Goal: Task Accomplishment & Management: Use online tool/utility

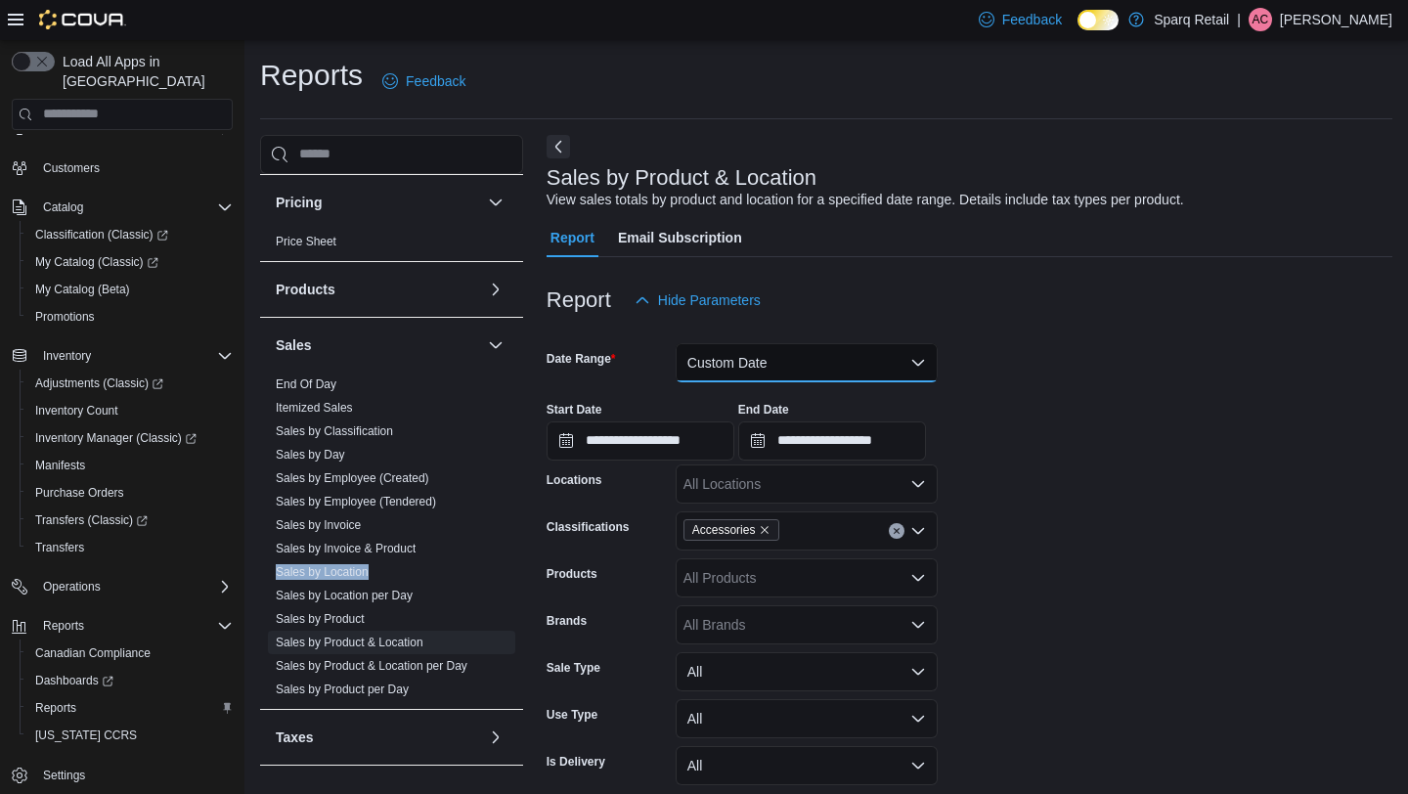
click at [733, 376] on button "Custom Date" at bounding box center [807, 362] width 262 height 39
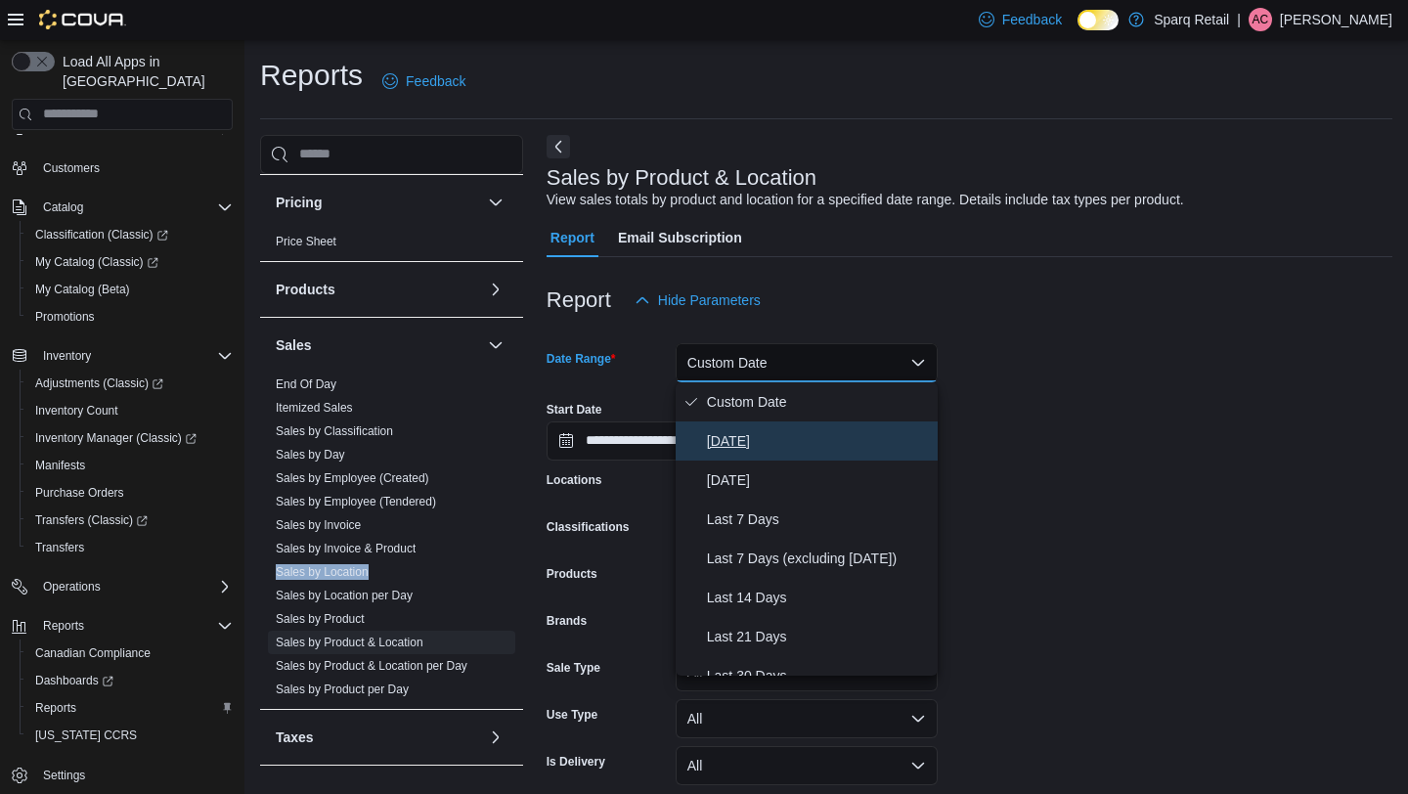
click at [736, 425] on button "[DATE]" at bounding box center [807, 441] width 262 height 39
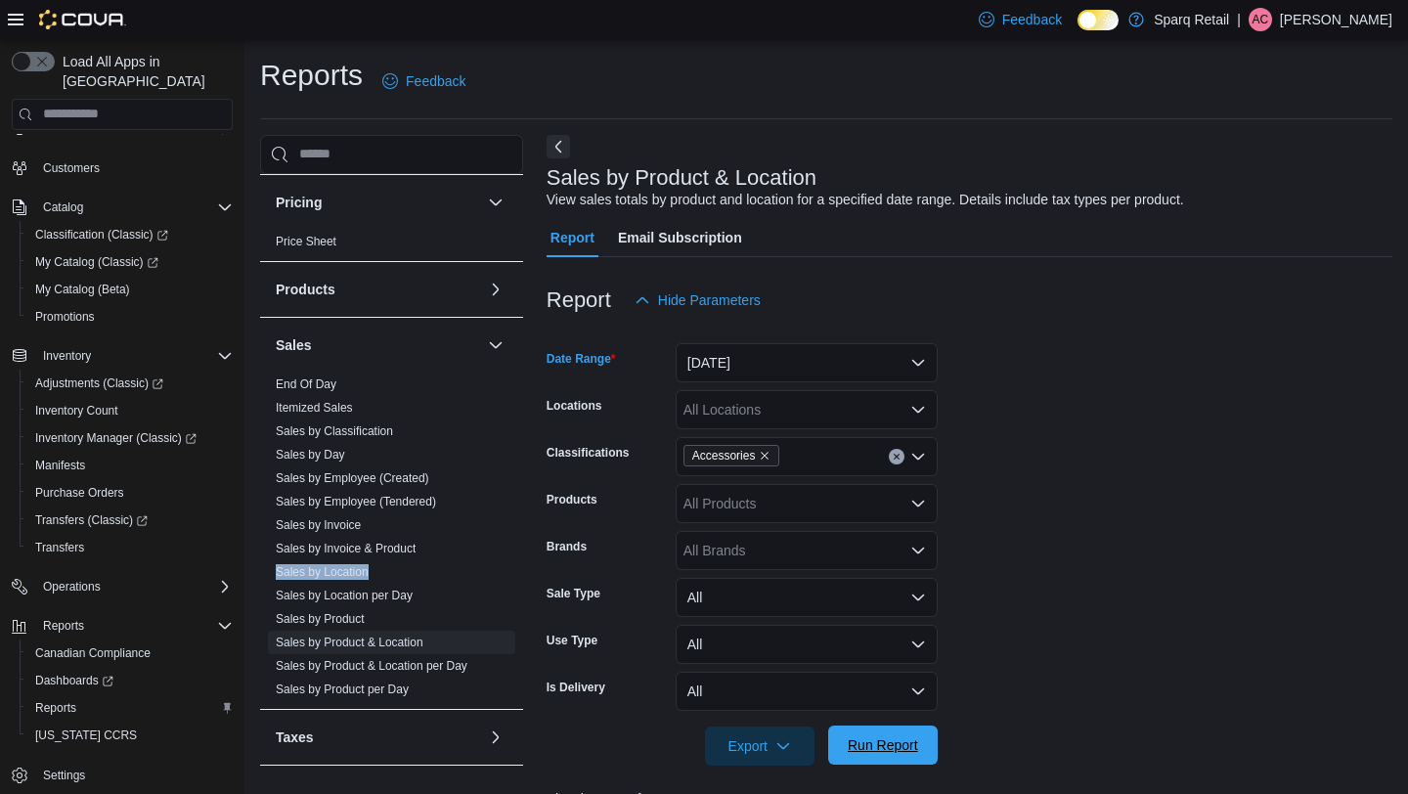
click at [873, 734] on span "Run Report" at bounding box center [883, 745] width 86 height 39
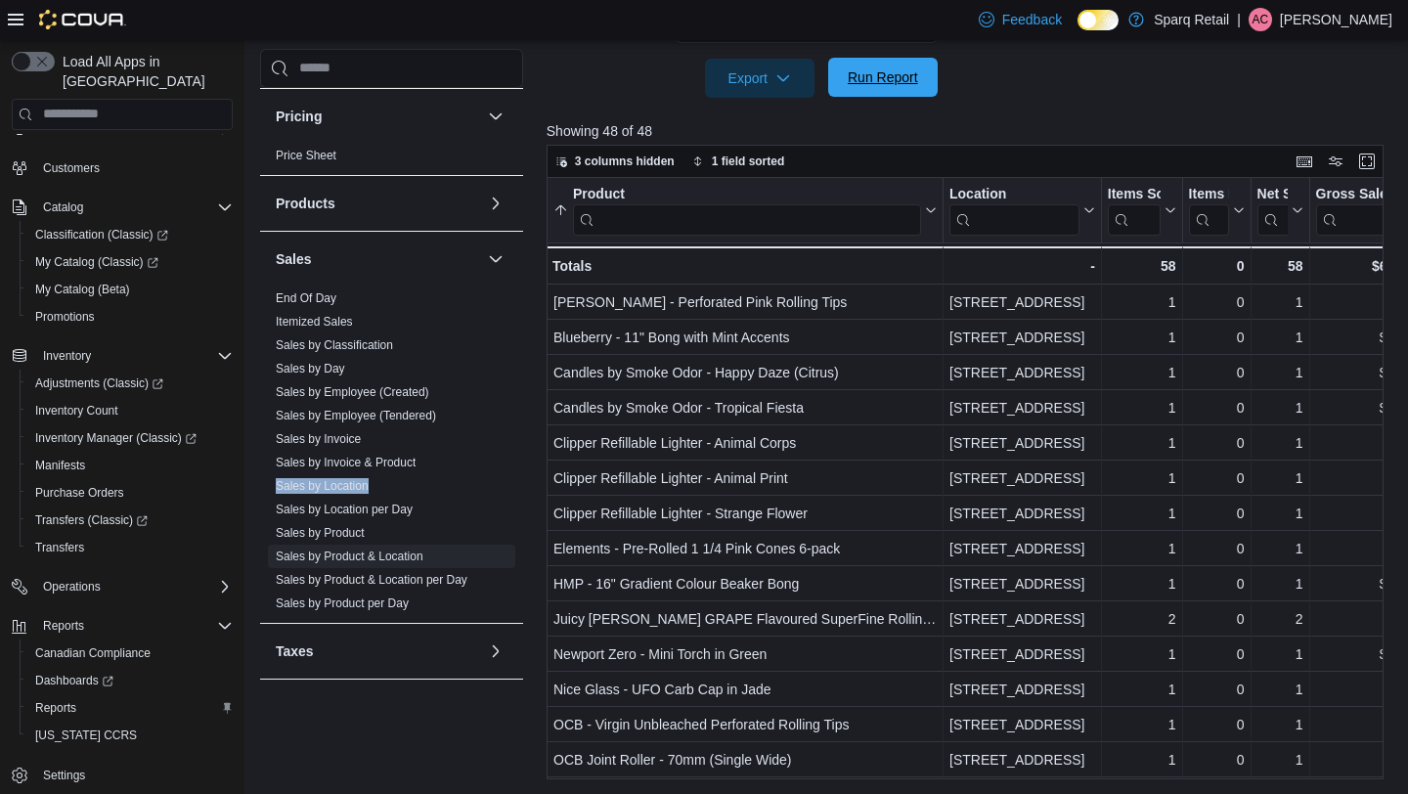
click at [897, 73] on span "Run Report" at bounding box center [883, 77] width 70 height 20
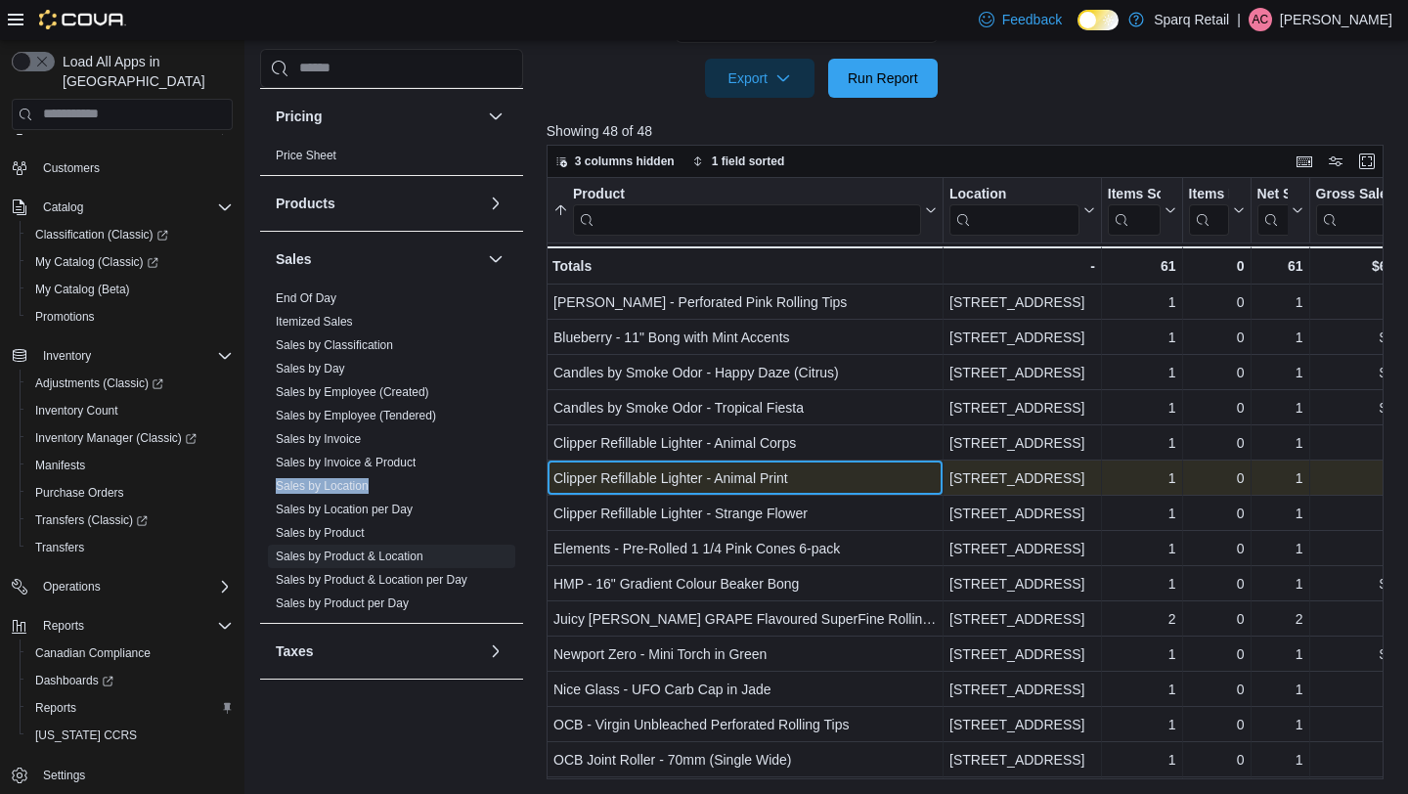
click at [826, 463] on div "Clipper Refillable Lighter - Animal Print - Product, column 1, row 6" at bounding box center [745, 478] width 397 height 35
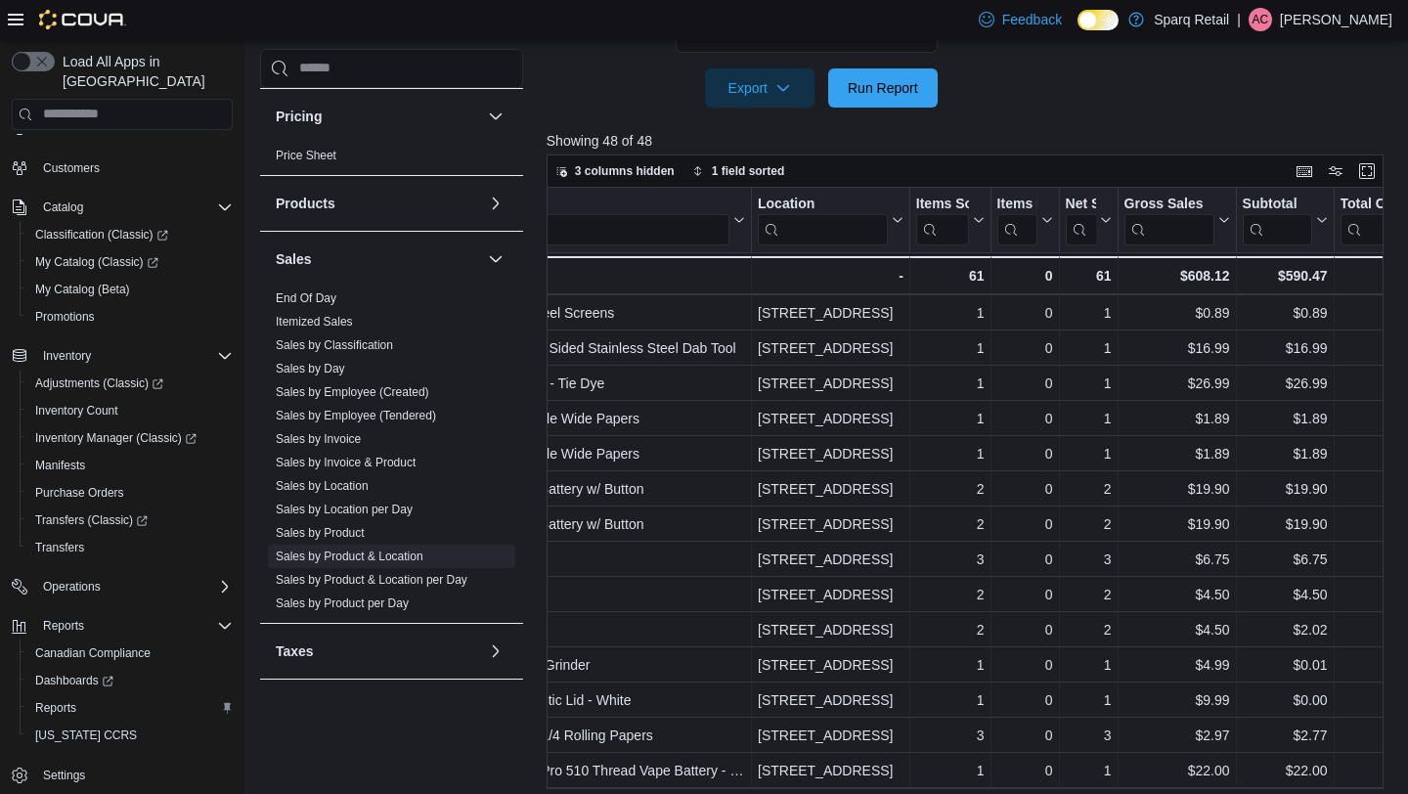
scroll to position [985, 229]
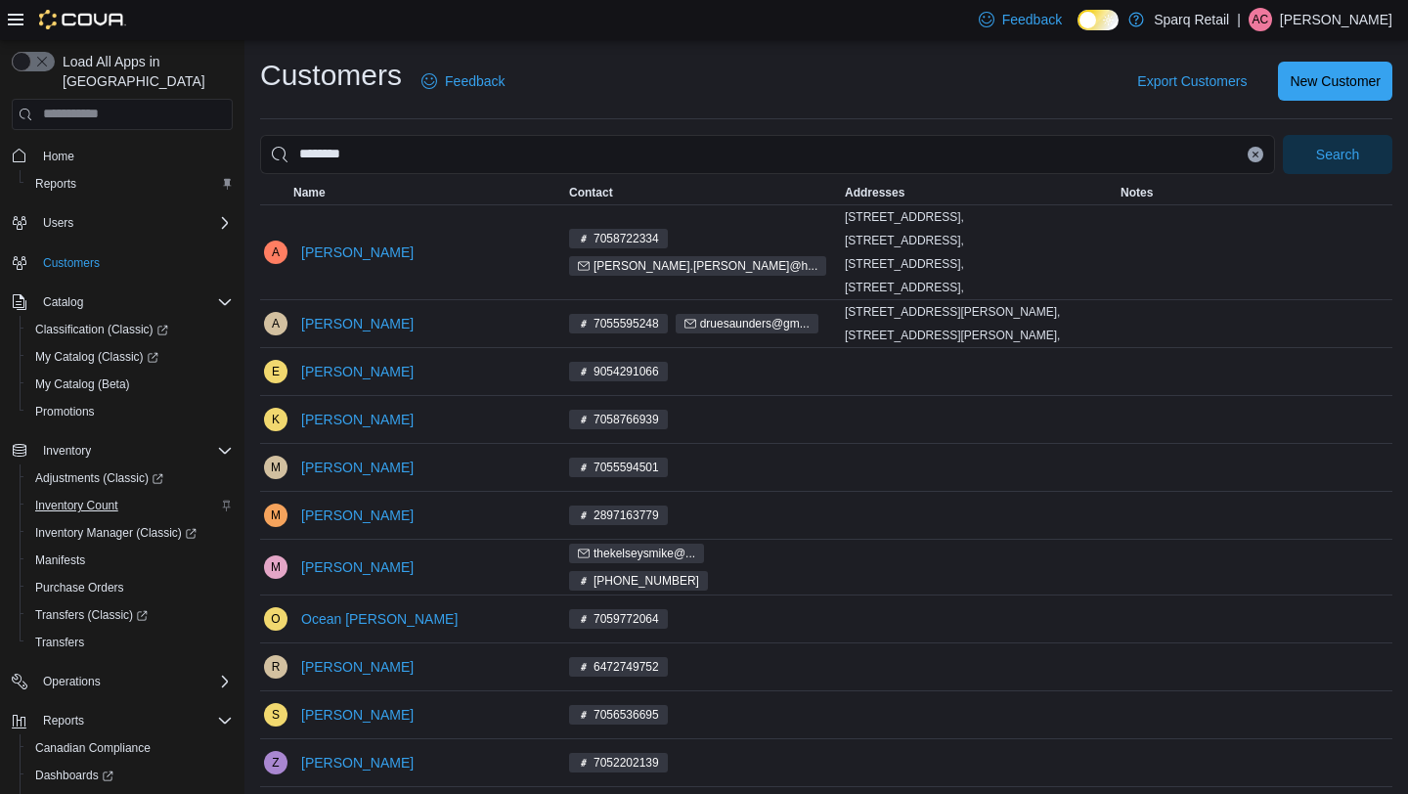
scroll to position [95, 0]
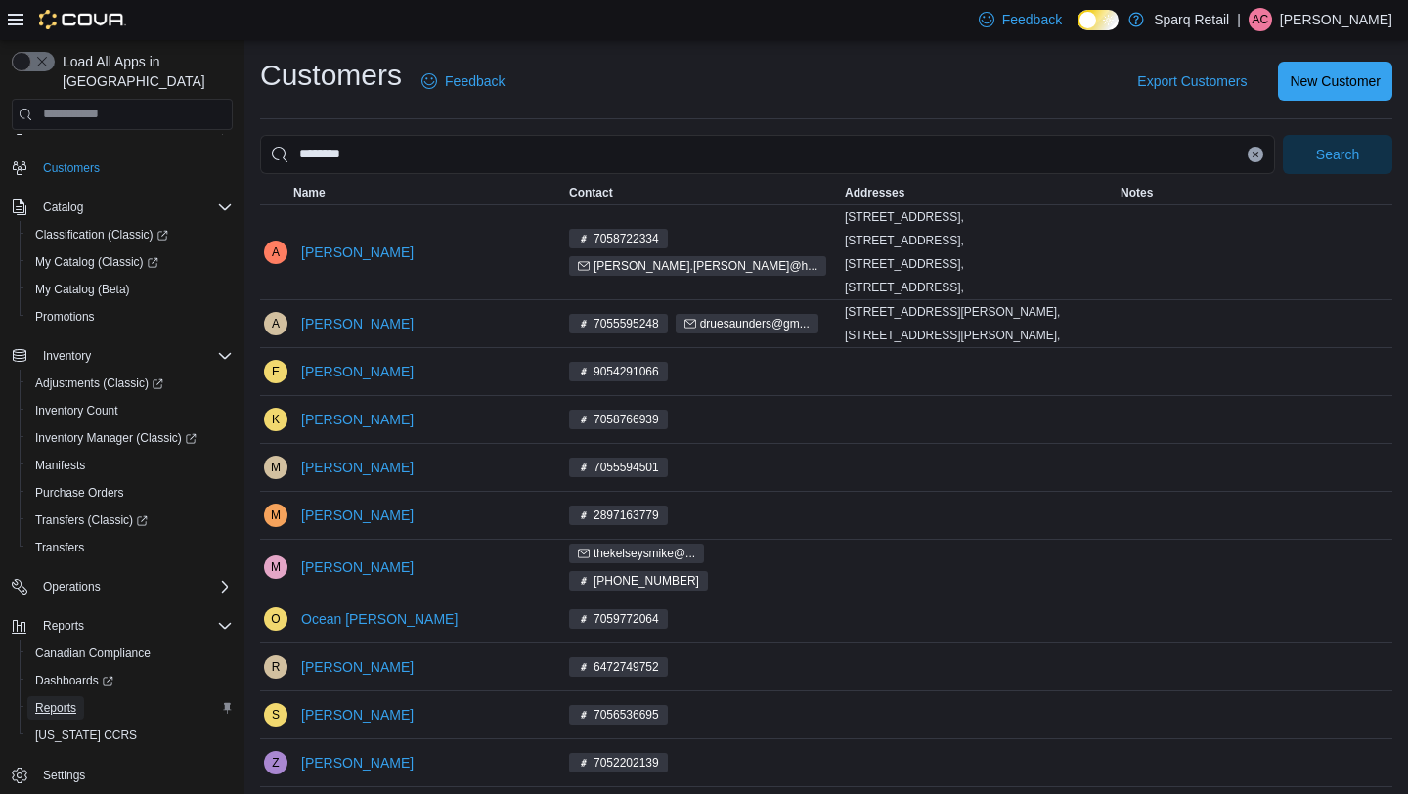
click at [33, 696] on link "Reports" at bounding box center [55, 707] width 57 height 23
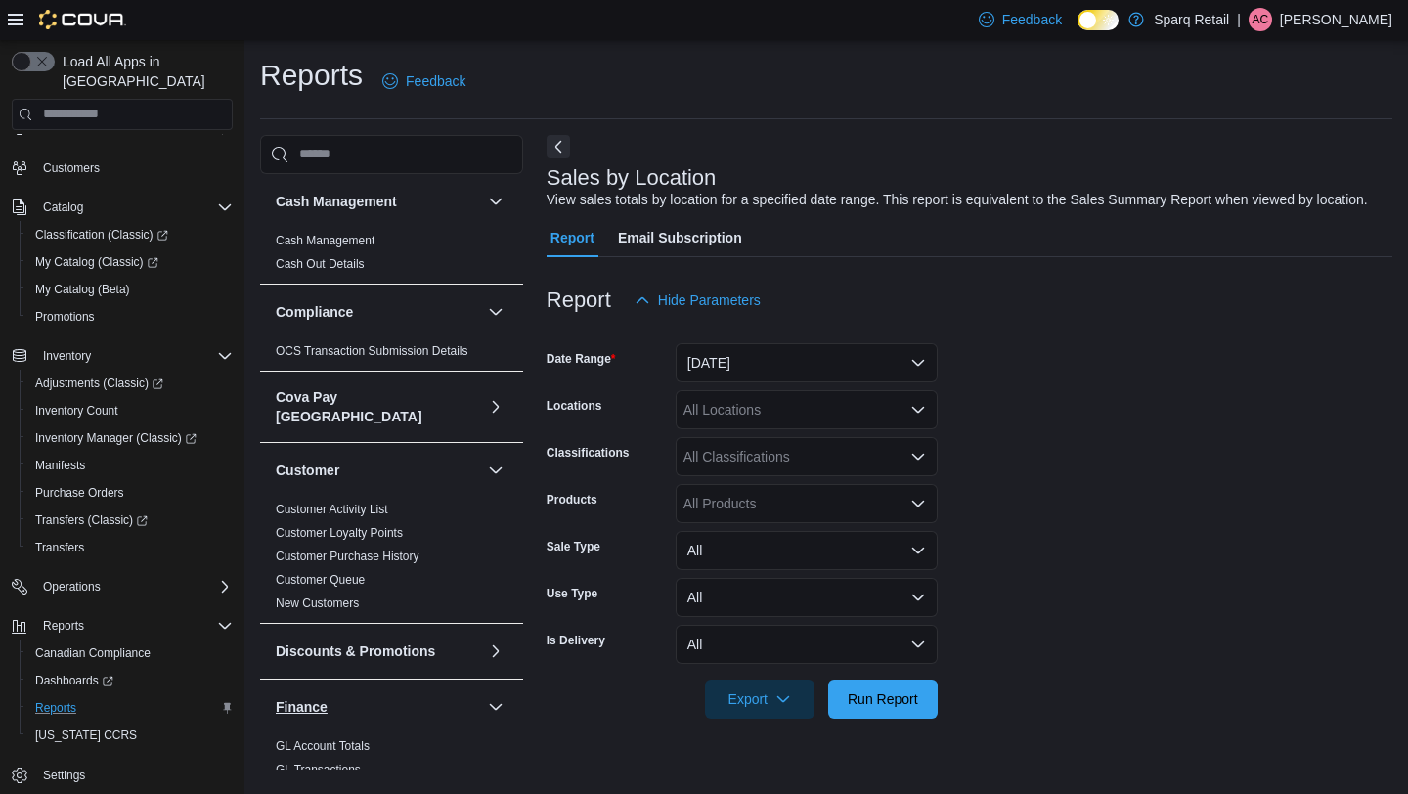
scroll to position [1158, 0]
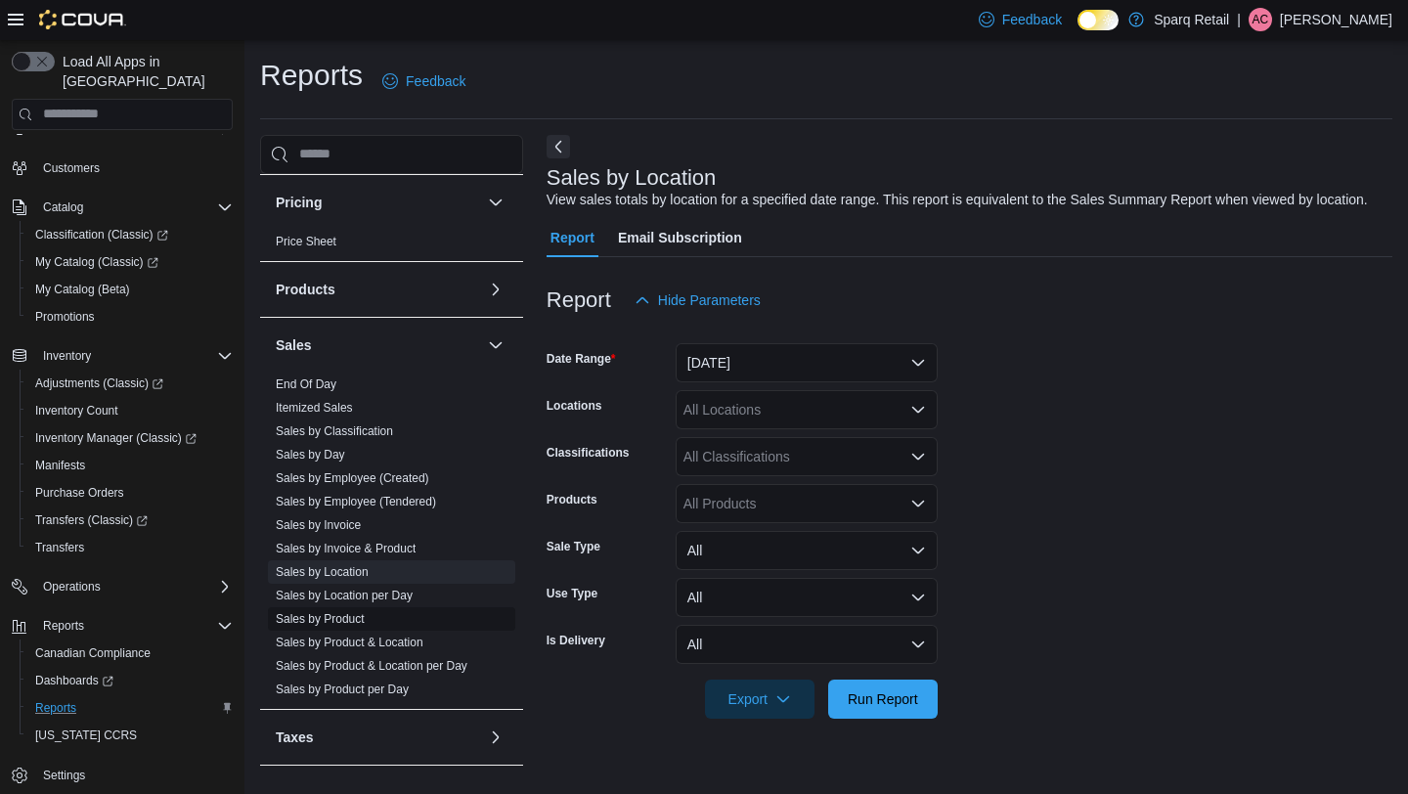
click at [351, 612] on link "Sales by Product" at bounding box center [320, 619] width 89 height 14
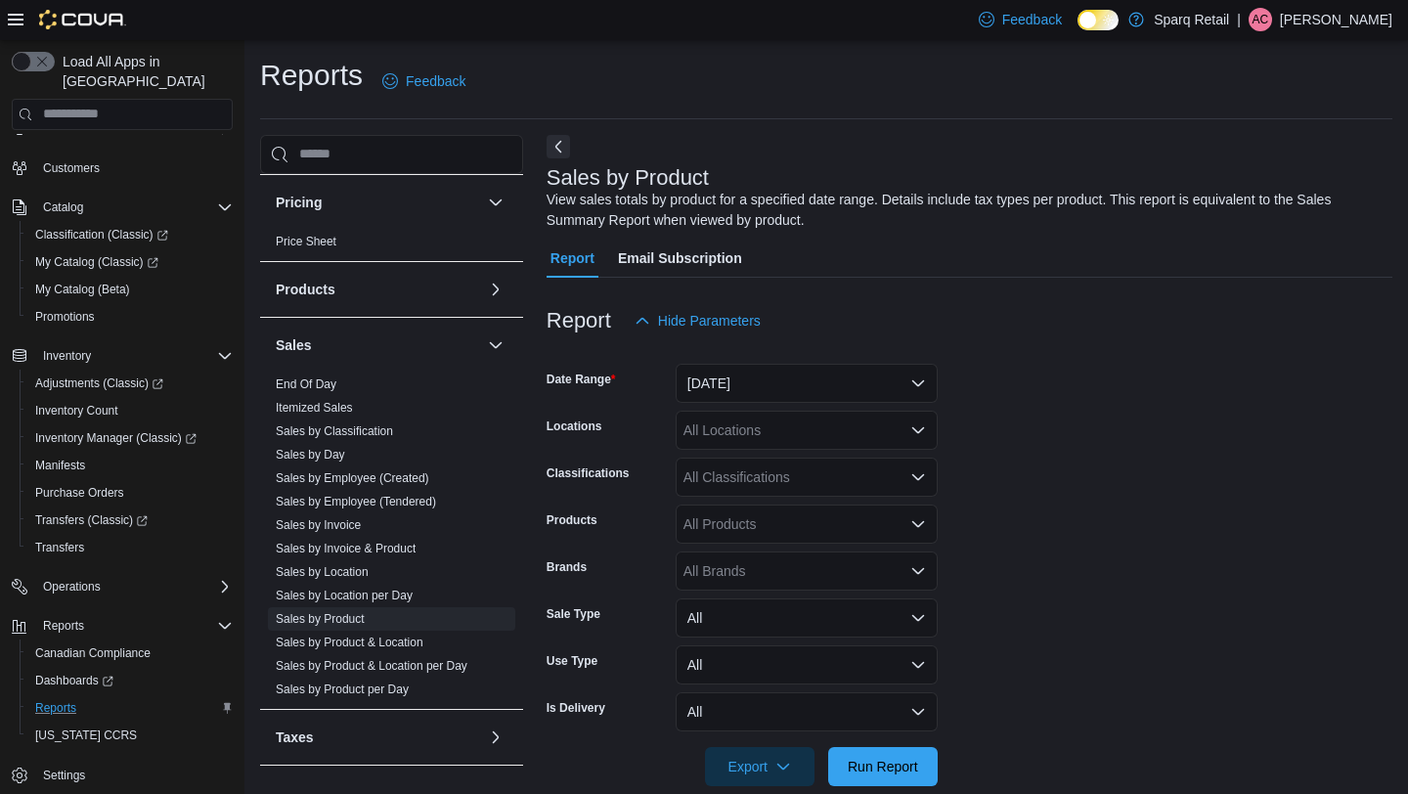
scroll to position [30, 0]
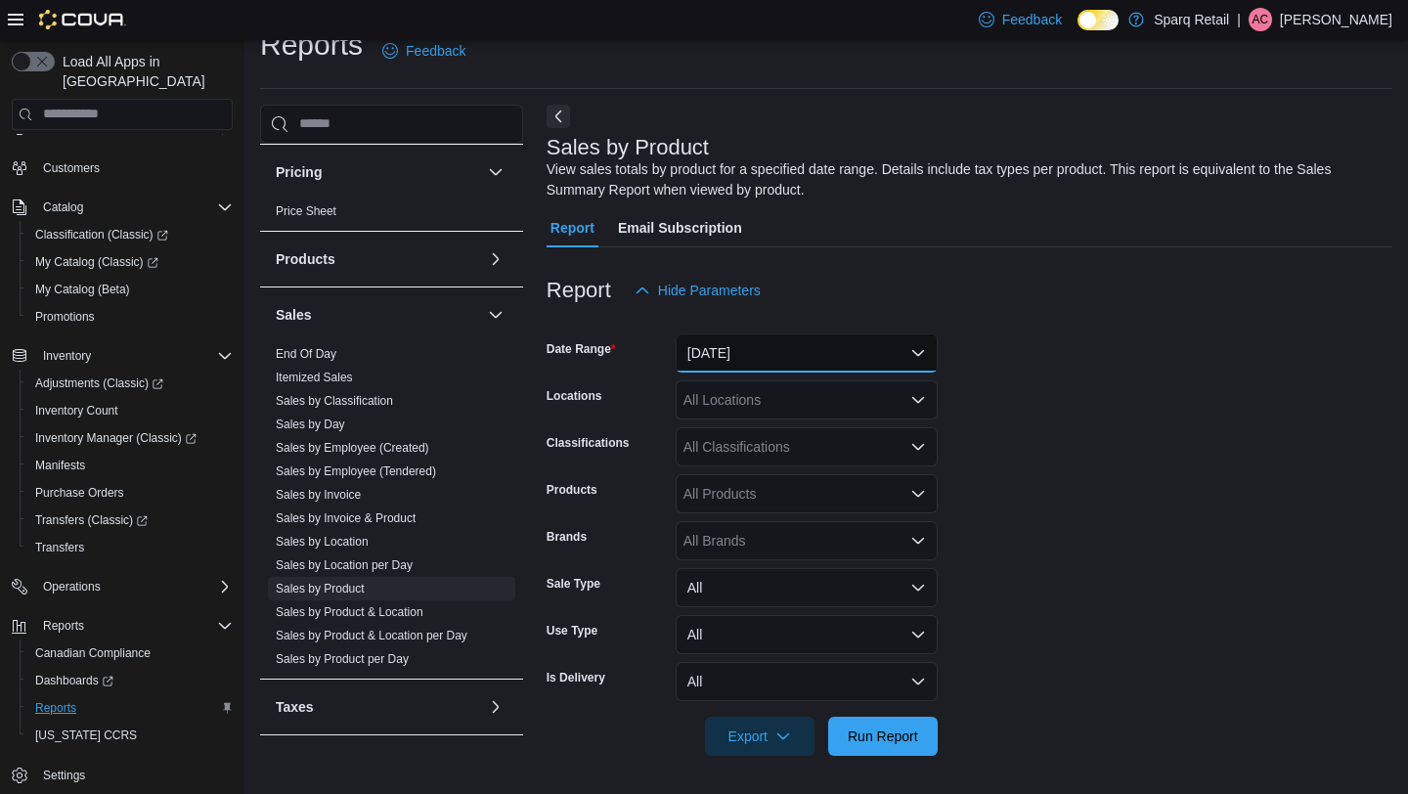
click at [763, 345] on button "[DATE]" at bounding box center [807, 353] width 262 height 39
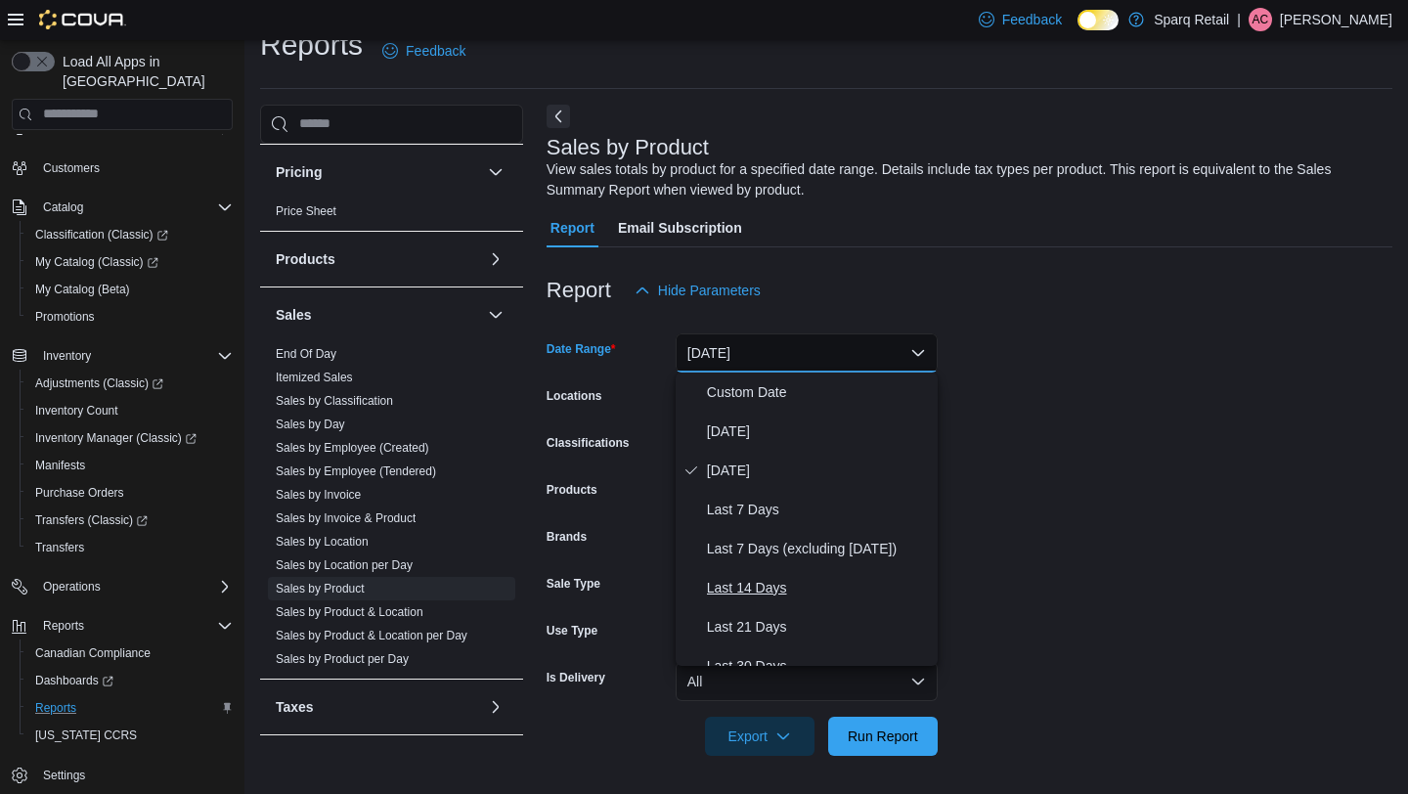
scroll to position [293, 0]
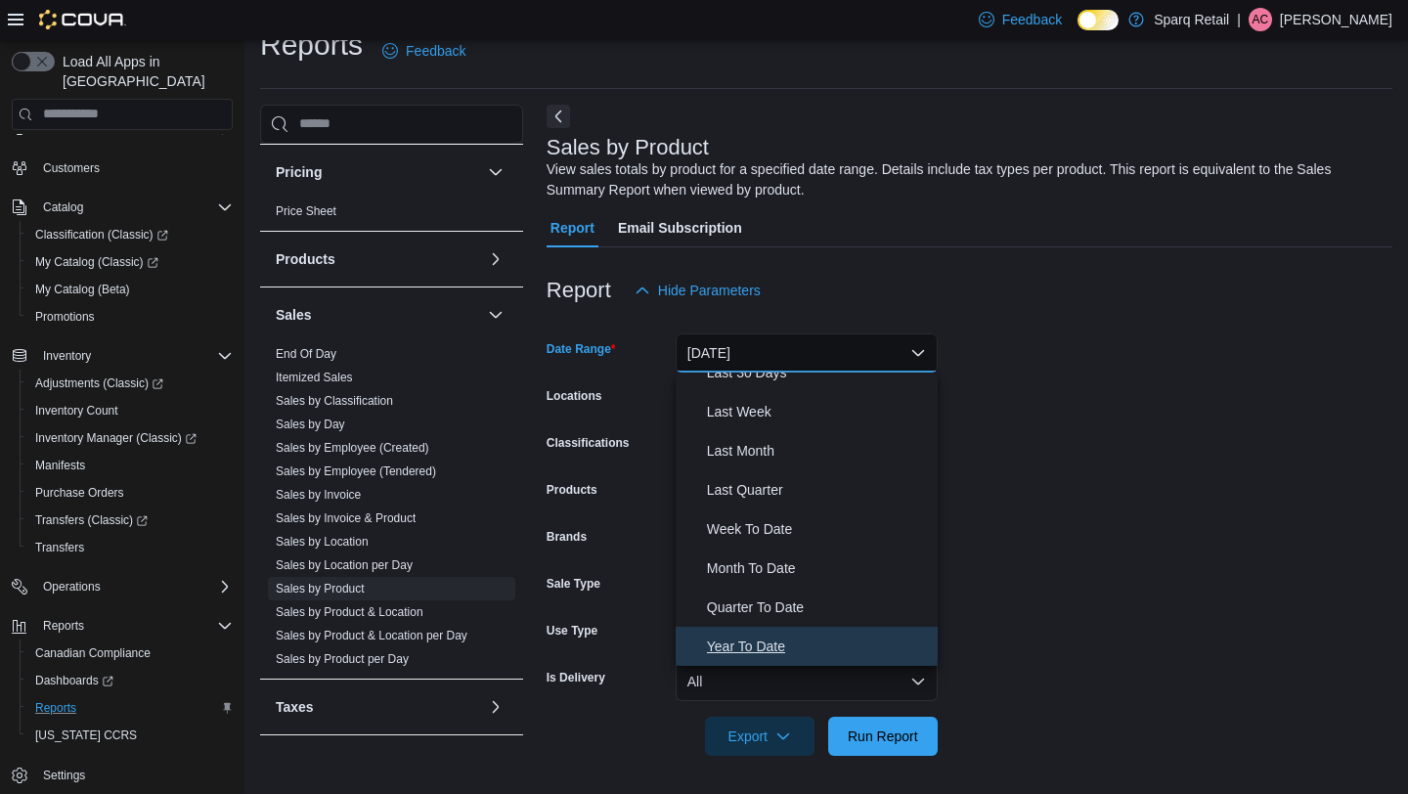
click at [757, 646] on span "Year To Date" at bounding box center [818, 646] width 223 height 23
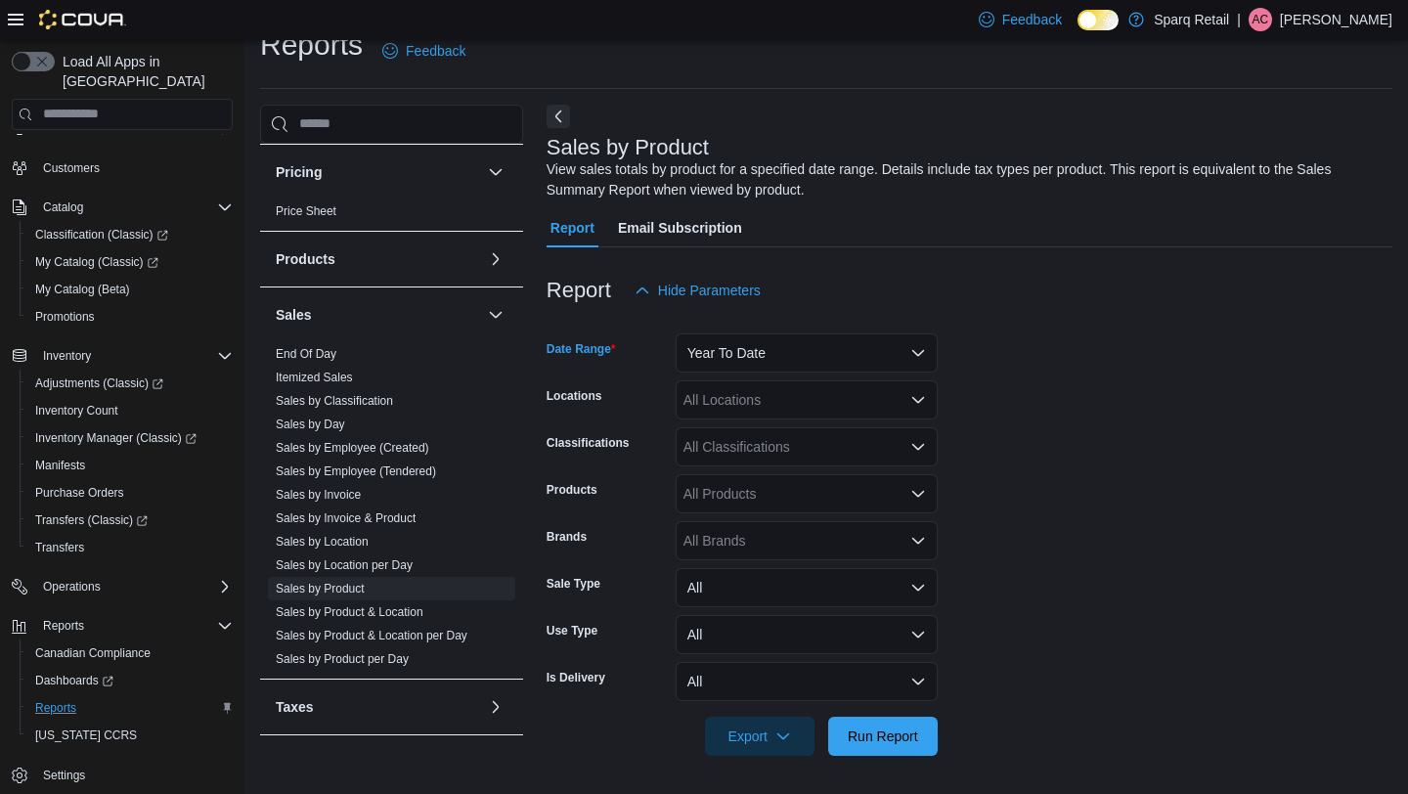
click at [780, 450] on div "All Classifications" at bounding box center [807, 446] width 262 height 39
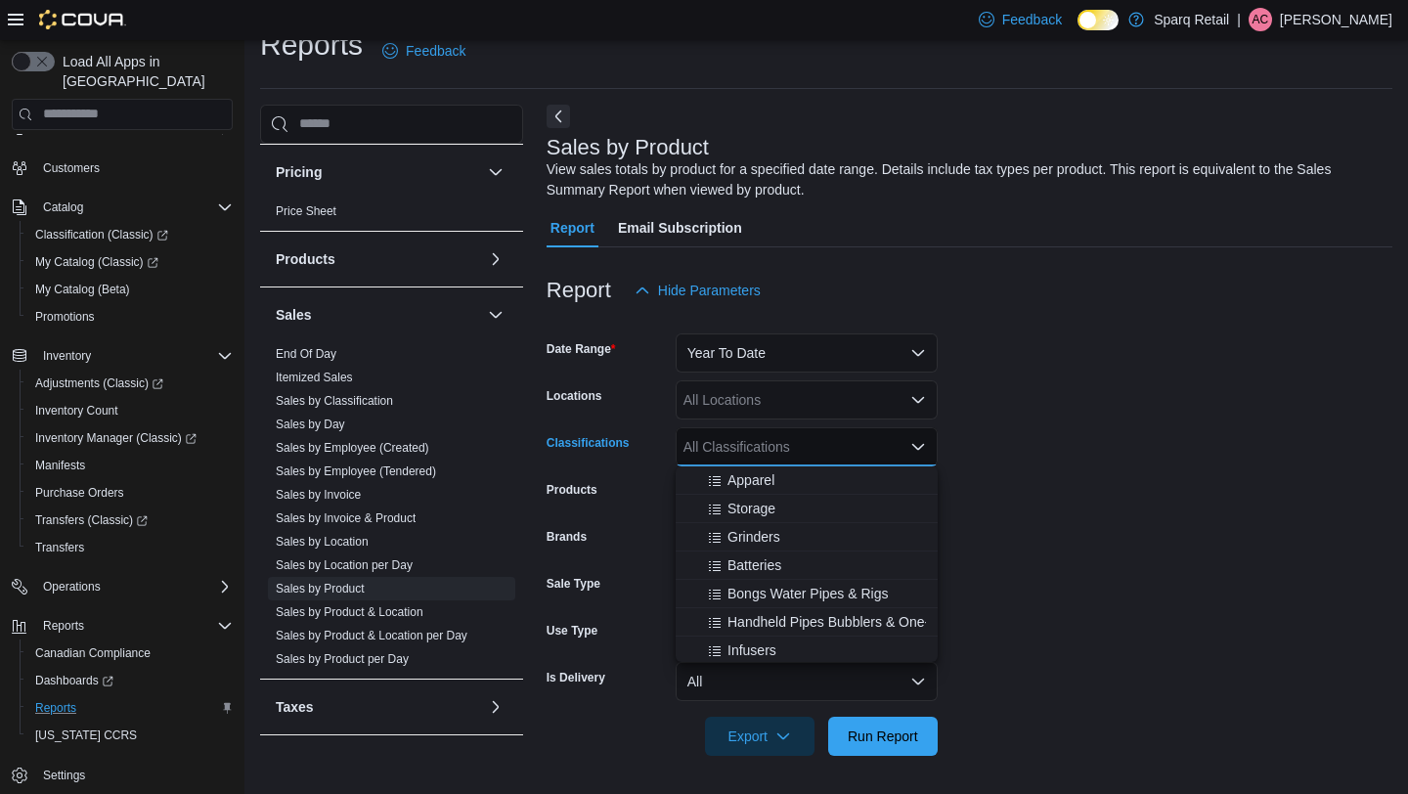
scroll to position [427, 0]
click at [796, 594] on span "Bongs Water Pipes & Rigs" at bounding box center [808, 592] width 160 height 20
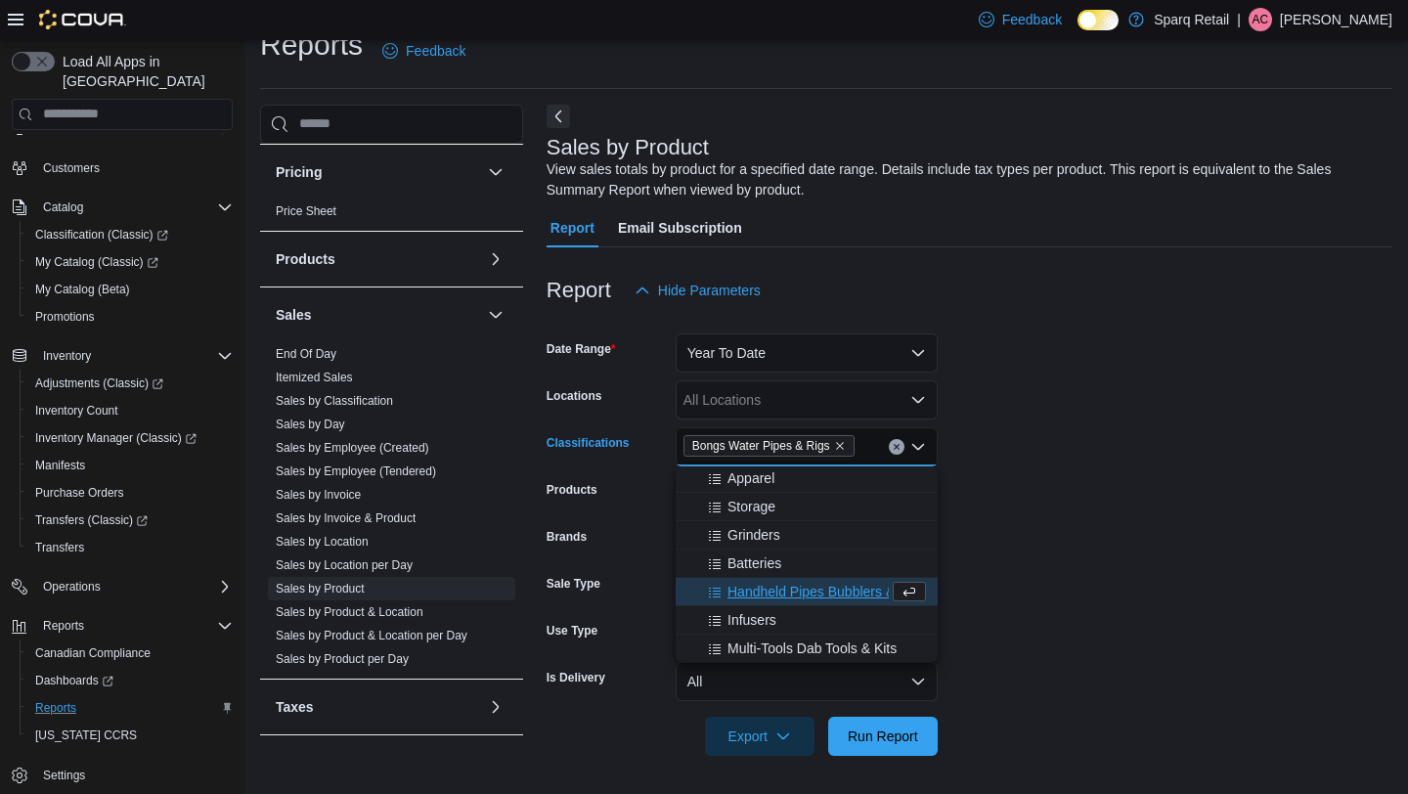
click at [1112, 513] on form "Date Range Year To Date Locations All Locations Classifications Bongs Water Pip…" at bounding box center [970, 533] width 846 height 446
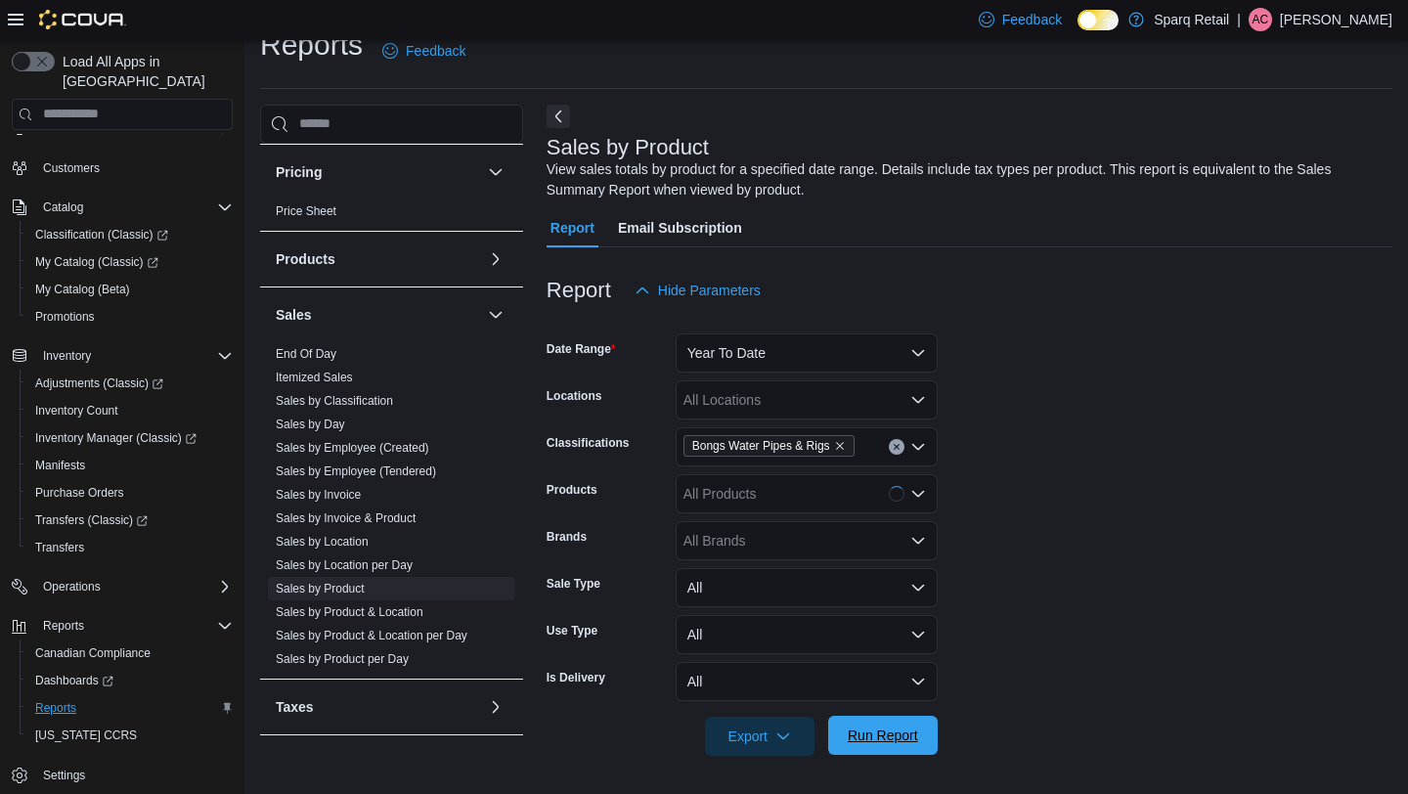
click at [899, 735] on span "Run Report" at bounding box center [883, 736] width 70 height 20
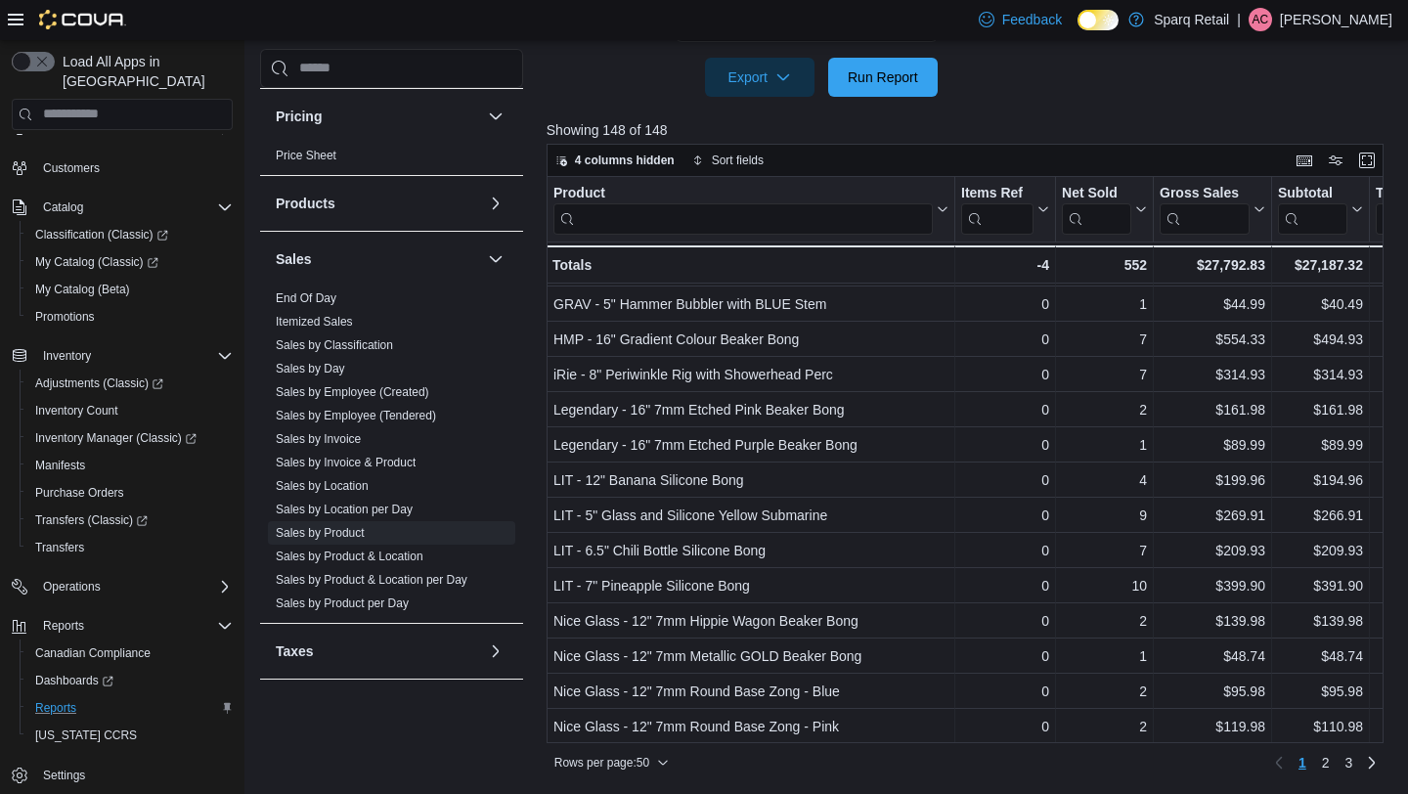
scroll to position [1300, 0]
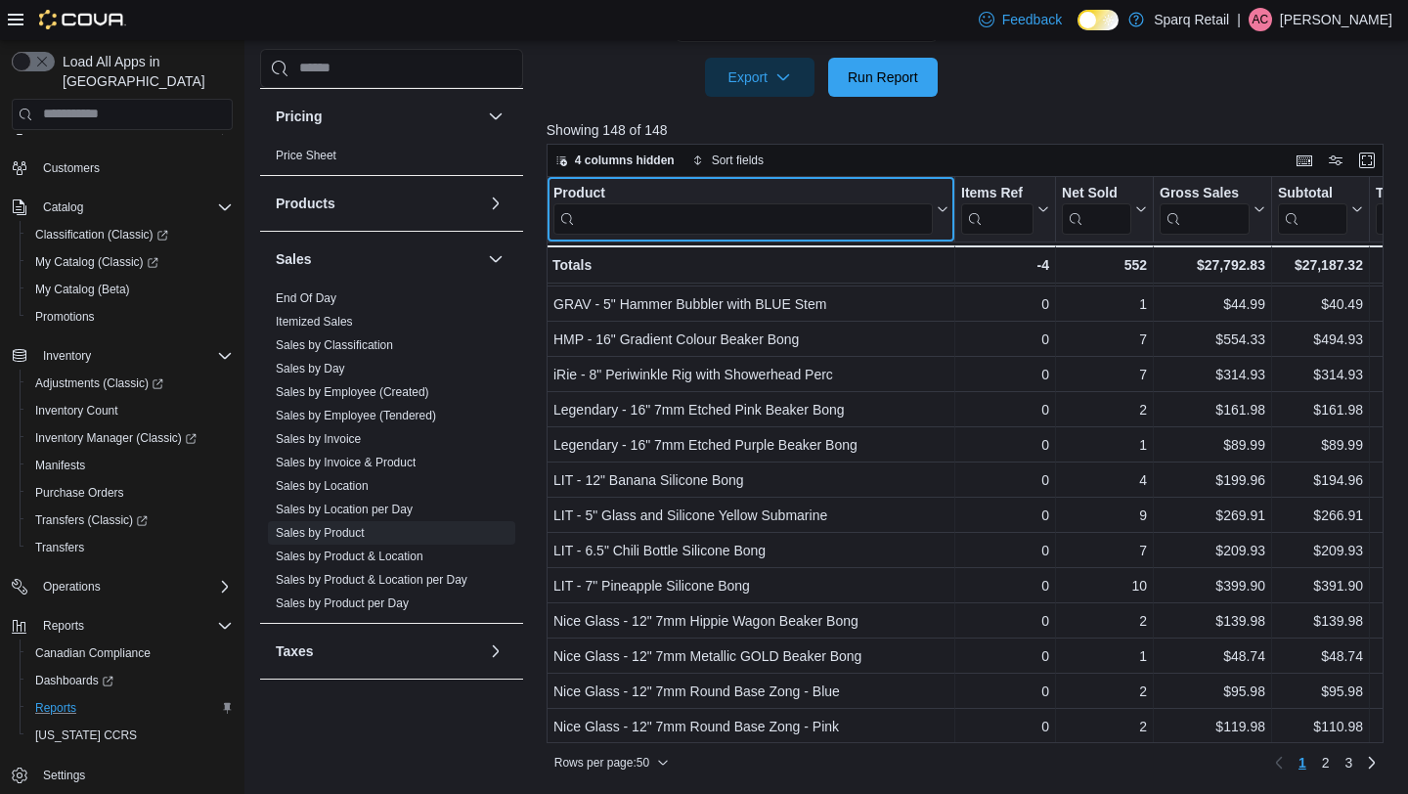
click at [729, 218] on input "search" at bounding box center [743, 217] width 379 height 31
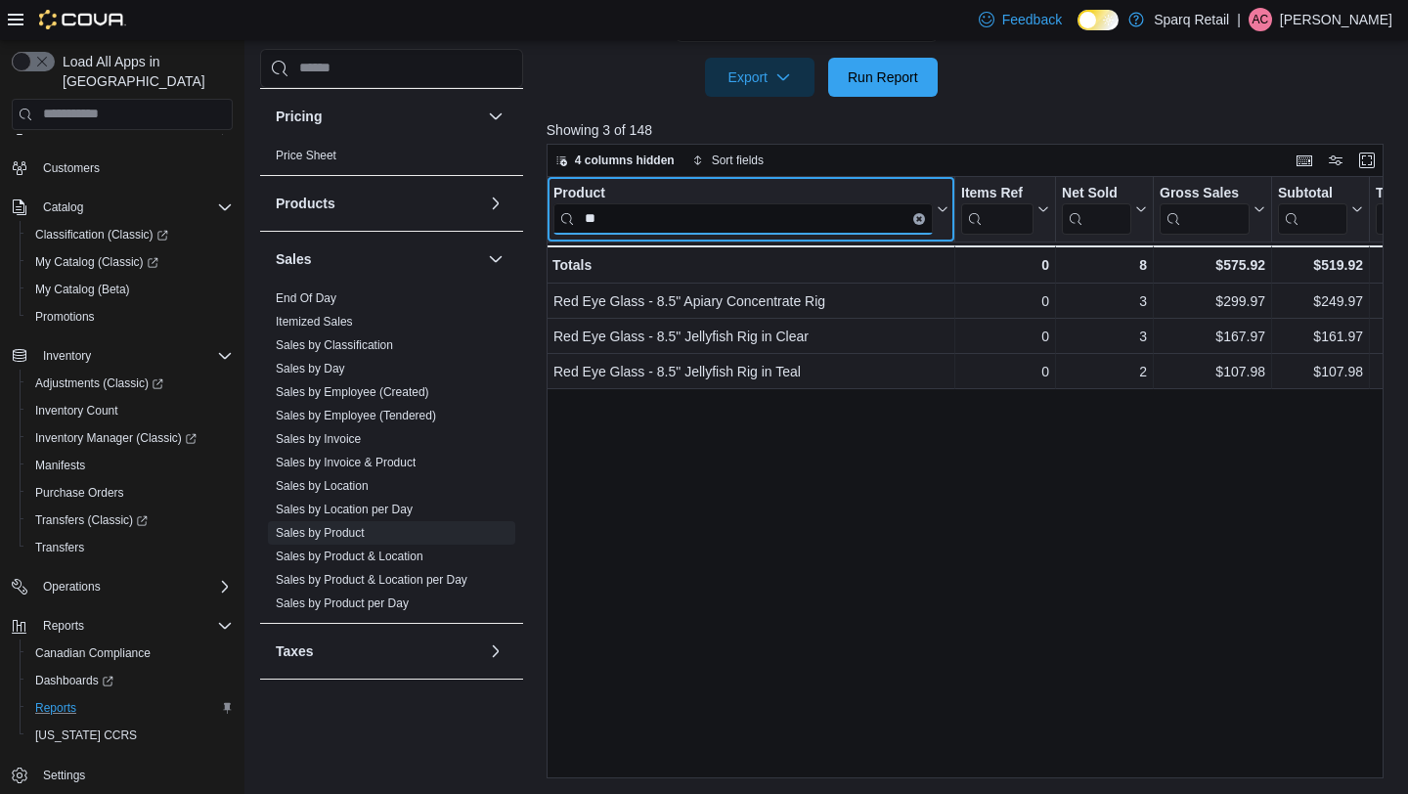
scroll to position [0, 0]
type input "***"
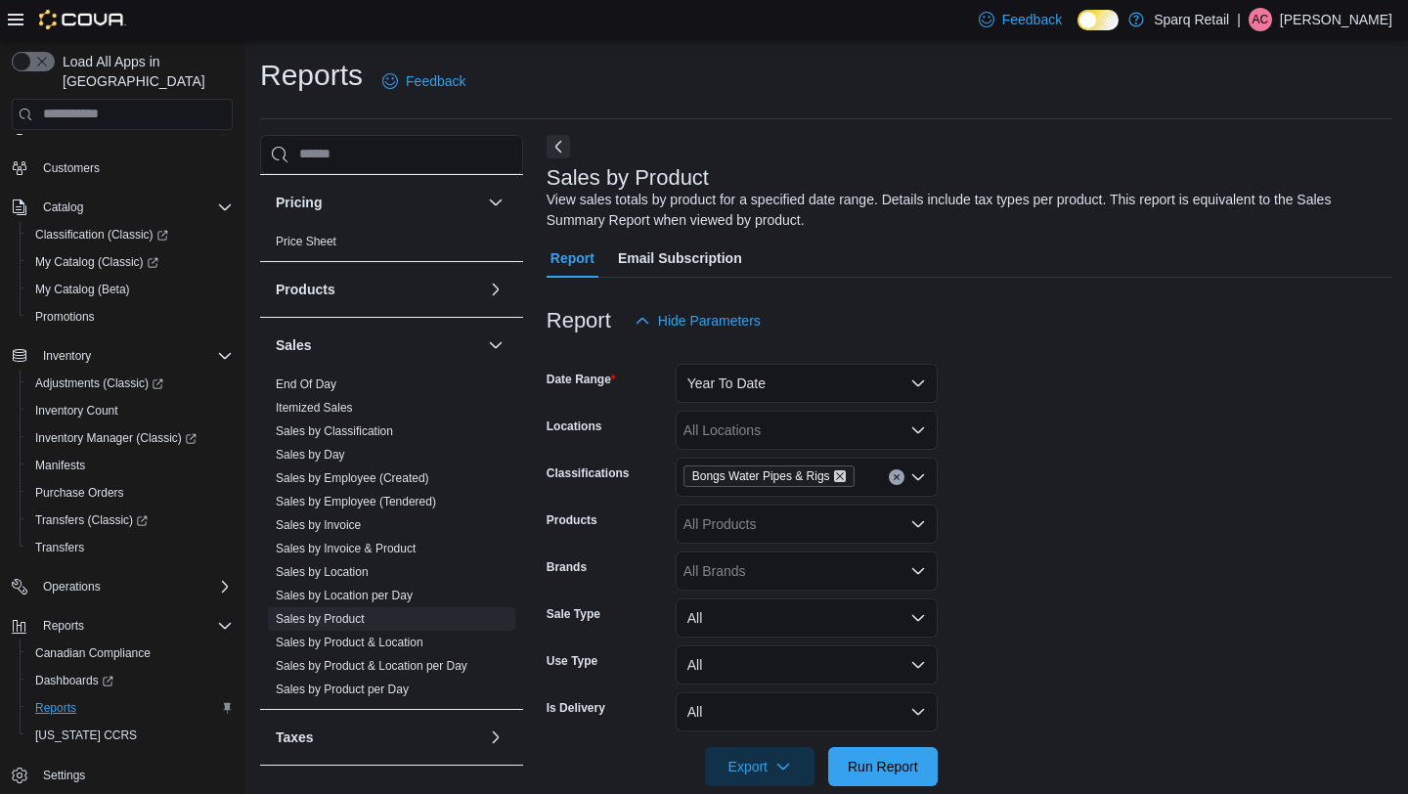
click at [846, 470] on icon "Remove Bongs Water Pipes & Rigs from selection in this group" at bounding box center [840, 476] width 12 height 12
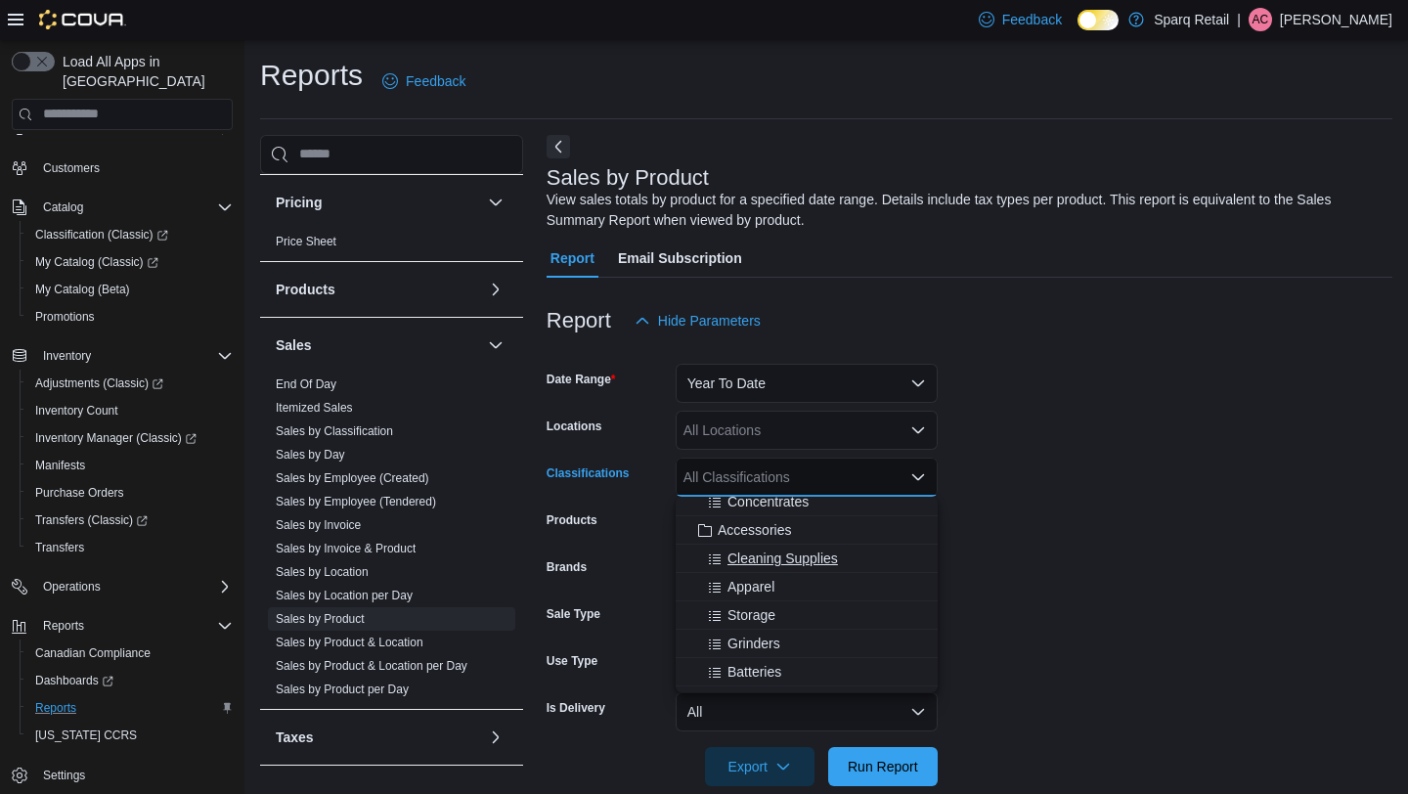
scroll to position [349, 0]
click at [774, 528] on span "Accessories" at bounding box center [754, 530] width 73 height 20
click at [1125, 584] on form "Date Range Year To Date Locations All Locations Classifications Accessories Com…" at bounding box center [970, 563] width 846 height 446
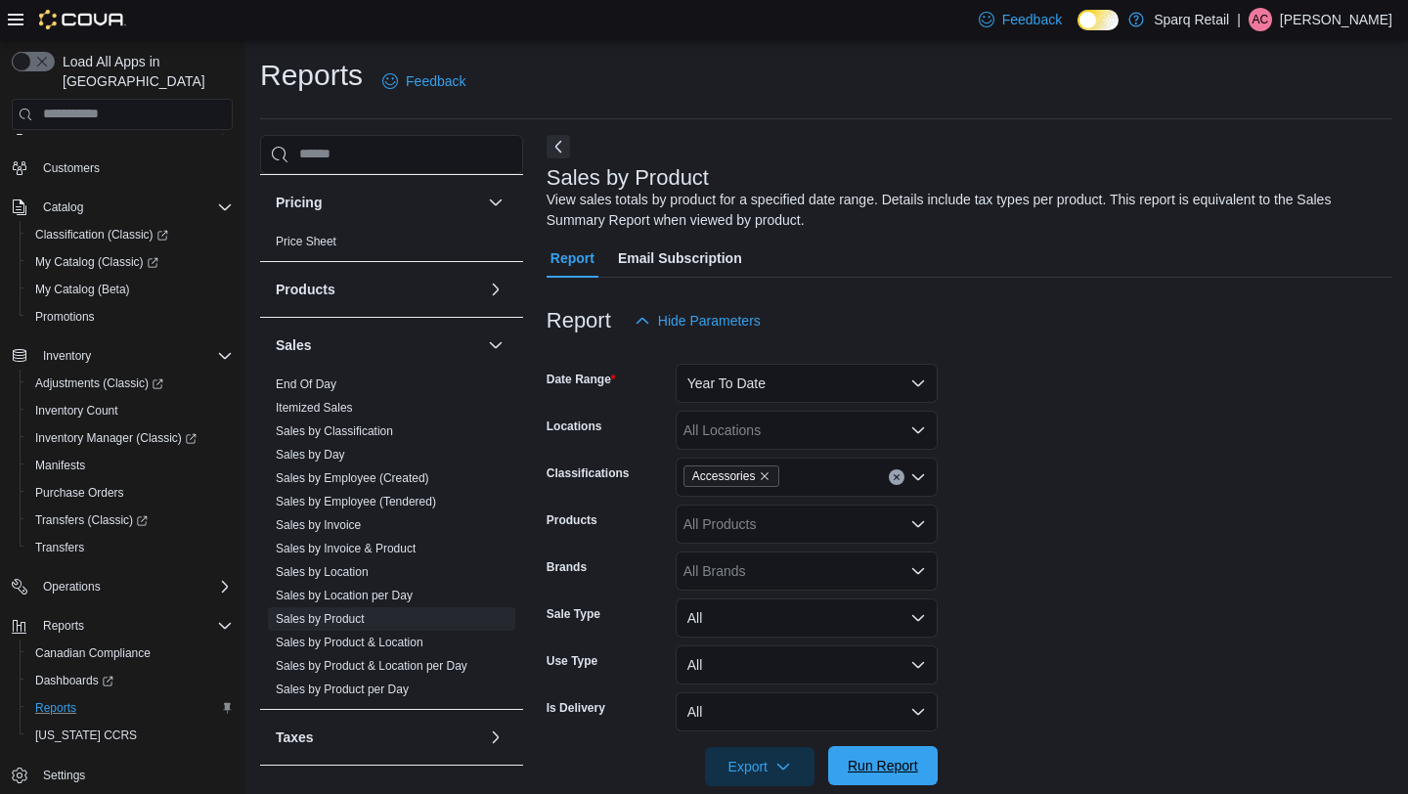
click at [897, 767] on span "Run Report" at bounding box center [883, 766] width 70 height 20
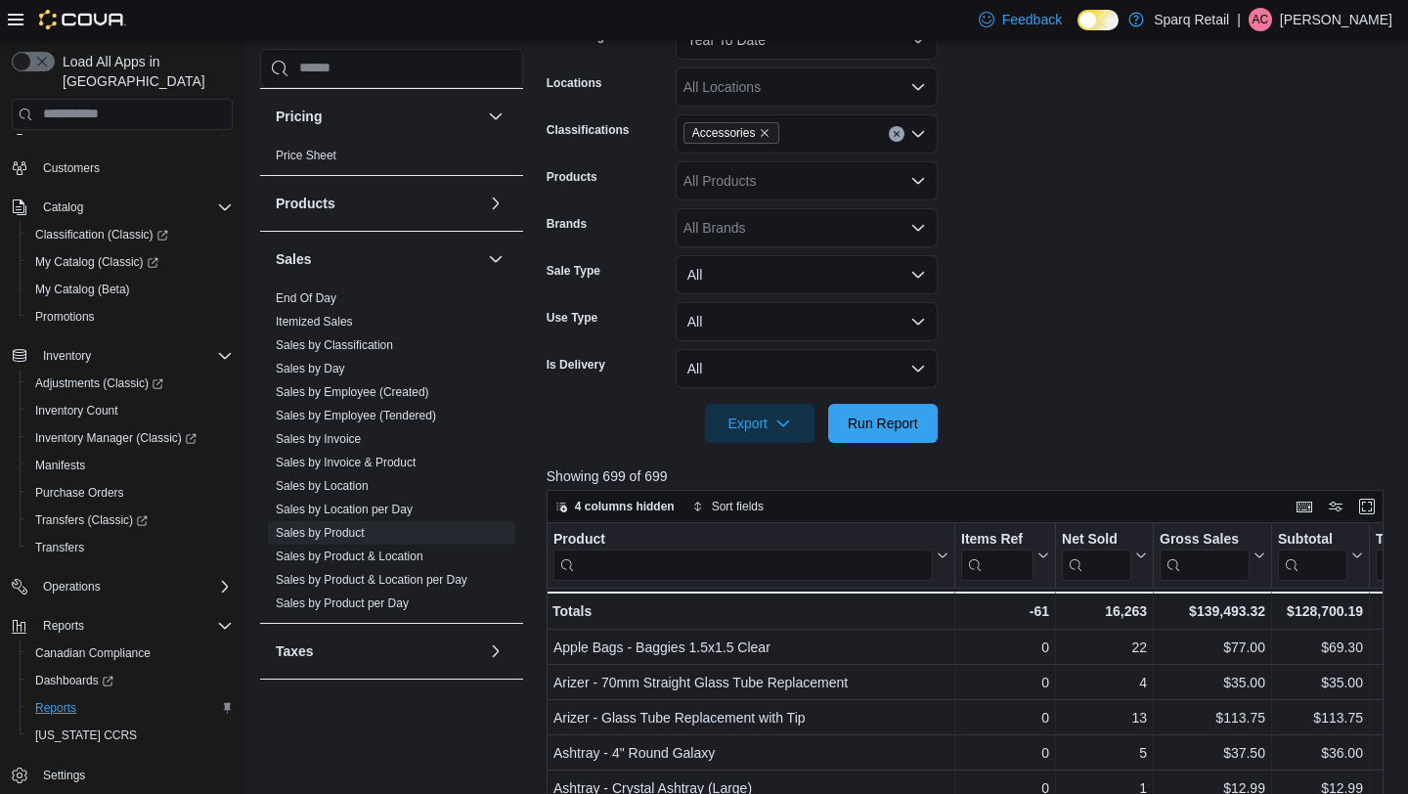
scroll to position [690, 0]
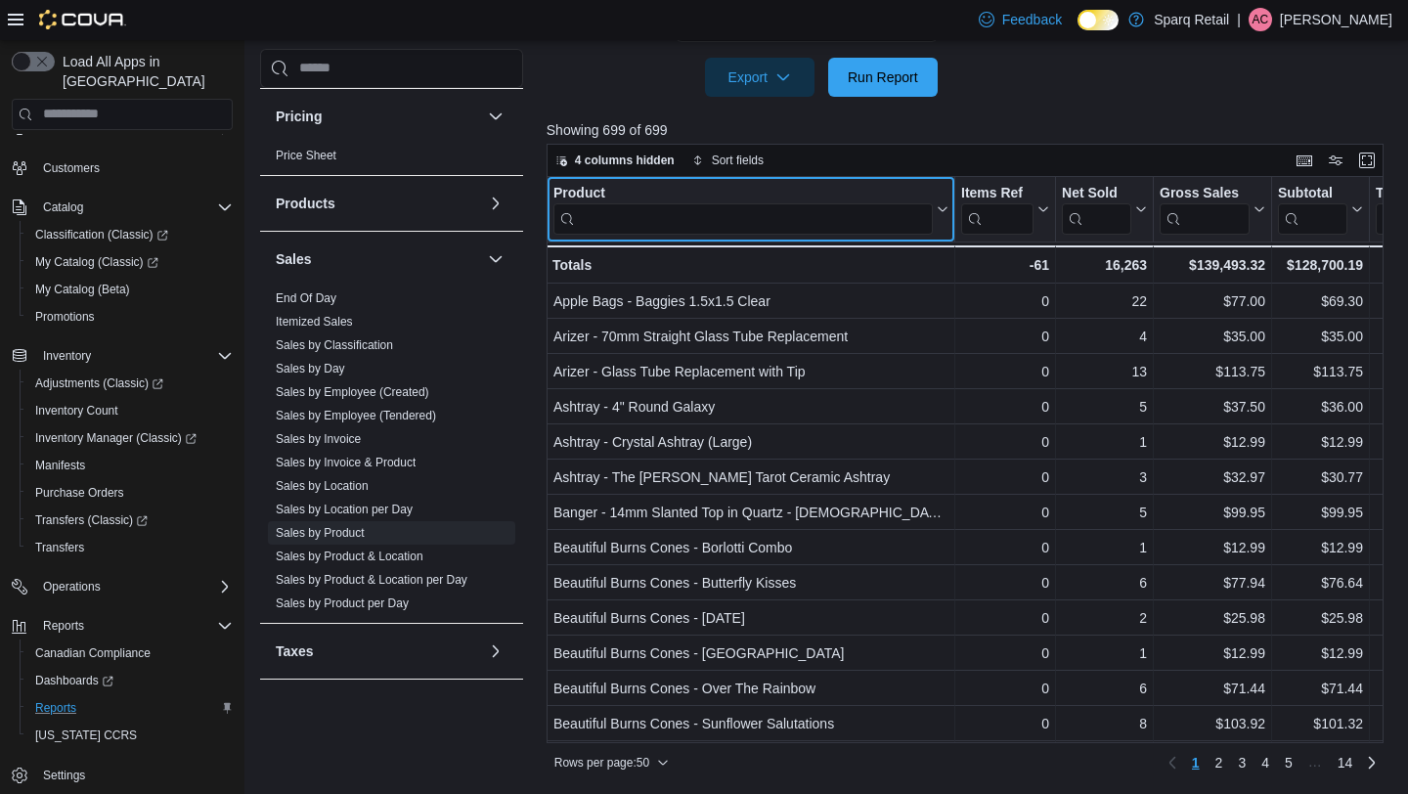
click at [654, 230] on input "search" at bounding box center [743, 217] width 379 height 31
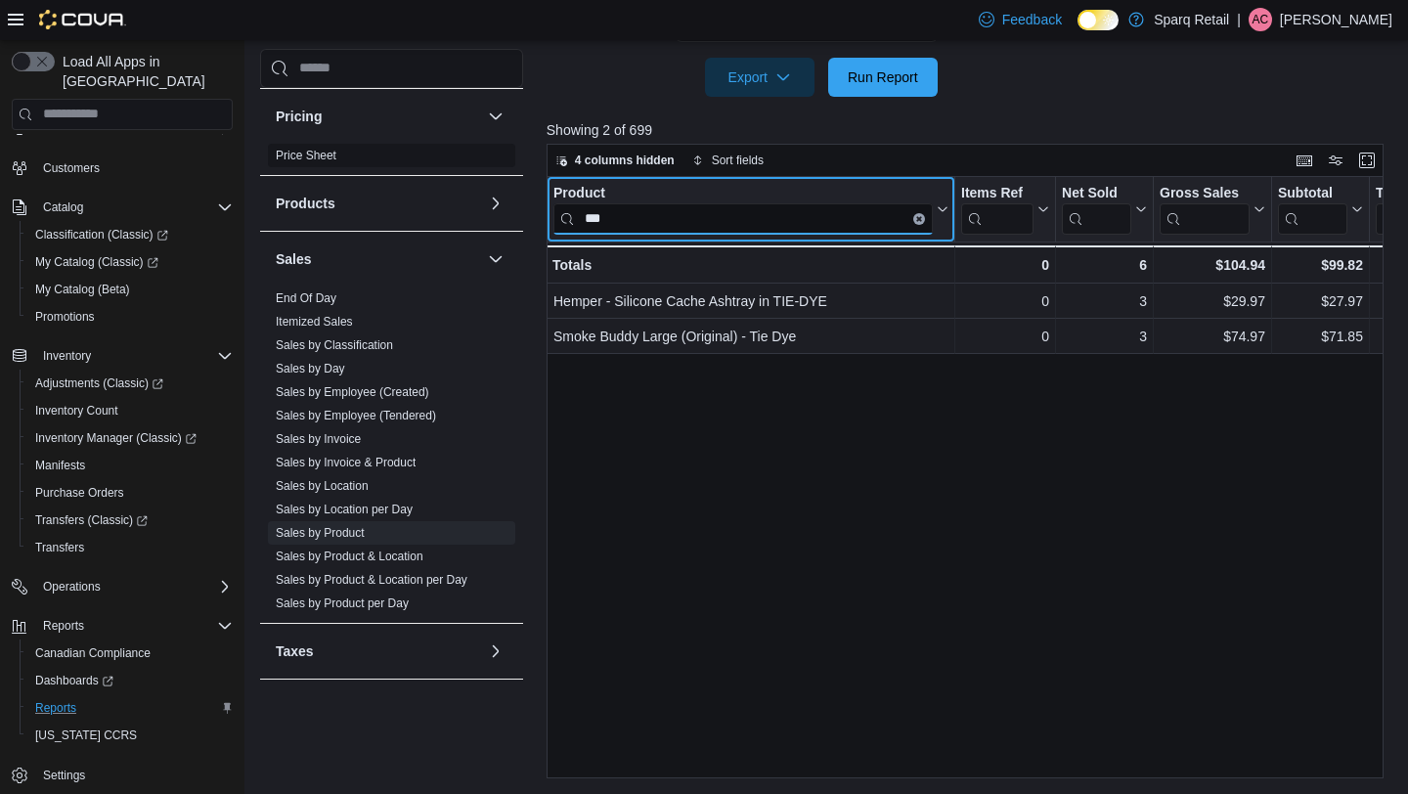
type input "***"
